Goal: Transaction & Acquisition: Purchase product/service

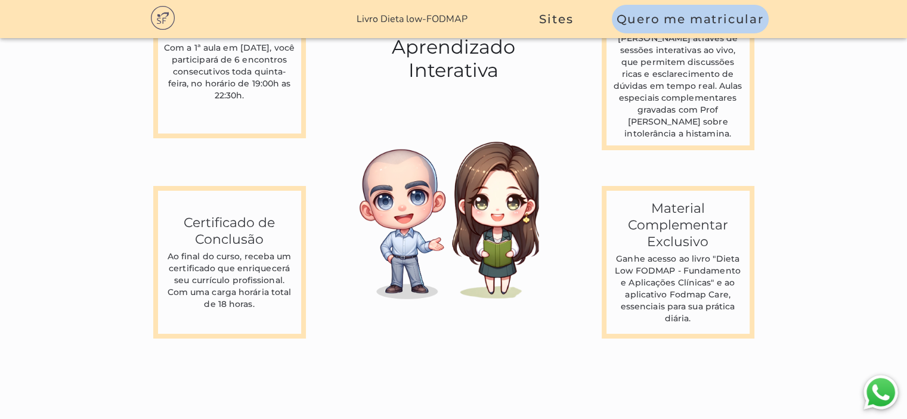
scroll to position [3161, 0]
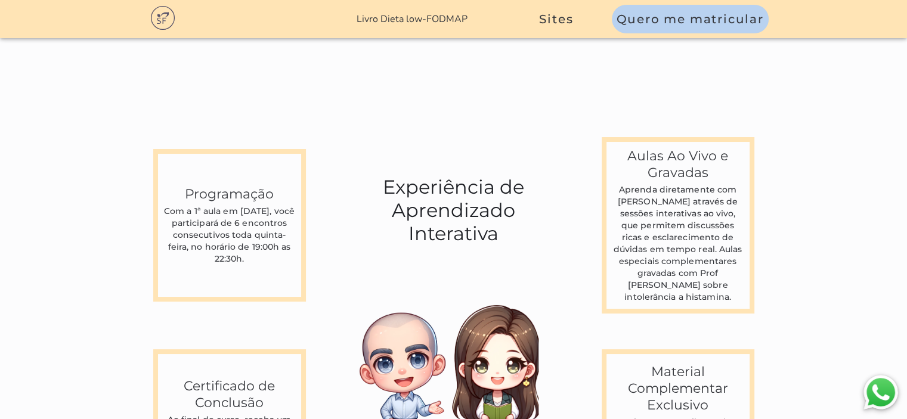
click at [400, 25] on link "Livro Dieta low-FODMAP" at bounding box center [412, 19] width 111 height 13
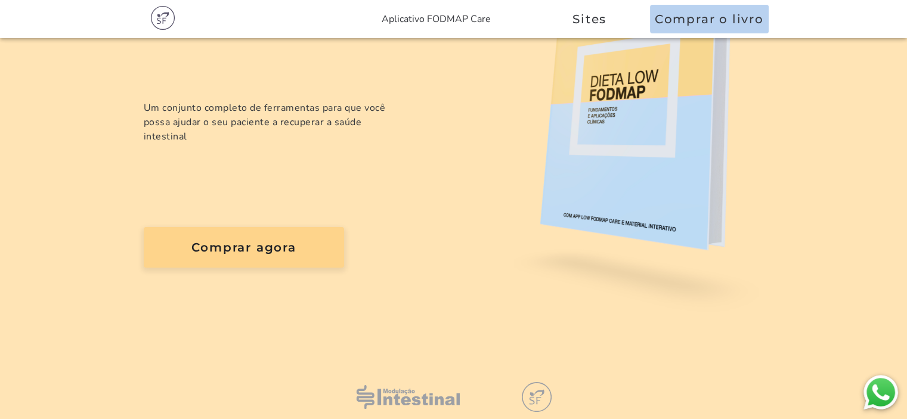
scroll to position [215, 0]
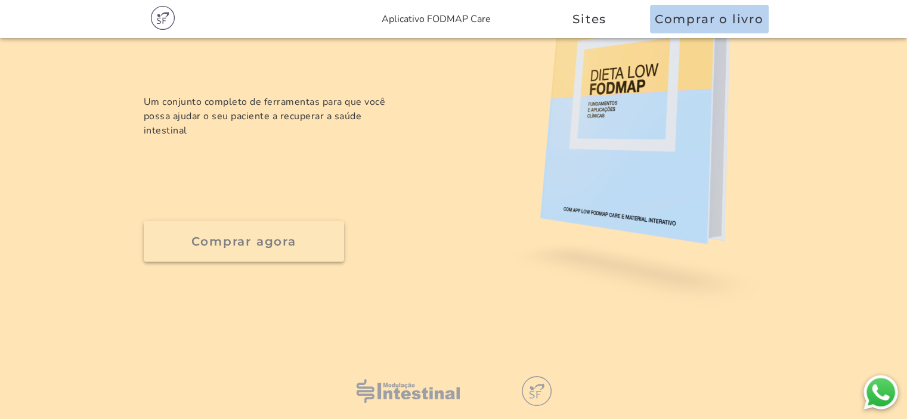
click at [241, 221] on button "Comprar agora" at bounding box center [244, 241] width 200 height 41
